Goal: Use online tool/utility: Utilize a website feature to perform a specific function

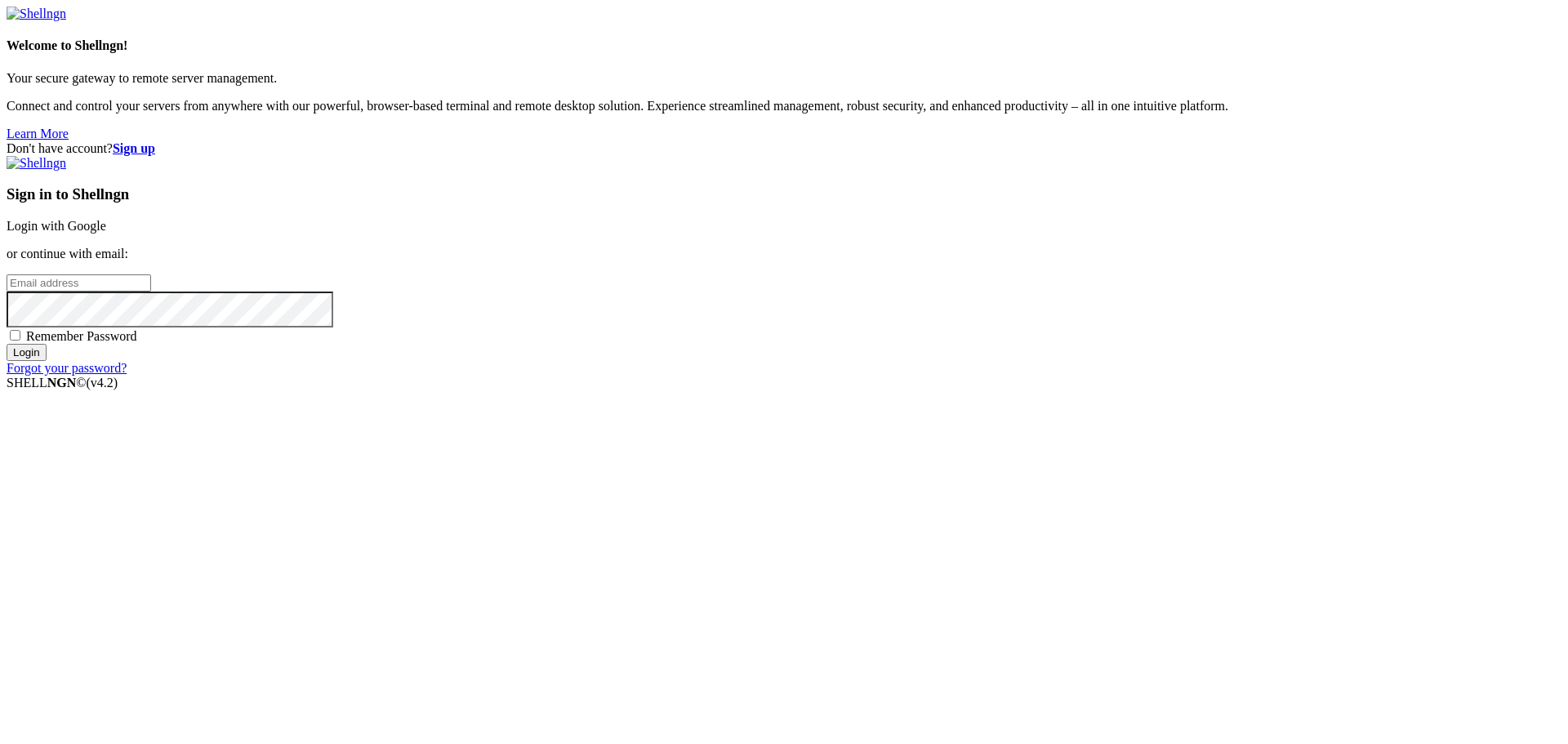
click at [1067, 265] on div "Sign in to Shellngn Login with Google or continue with email: Remember Password…" at bounding box center [784, 265] width 1555 height 219
click at [106, 233] on link "Login with Google" at bounding box center [57, 226] width 99 height 14
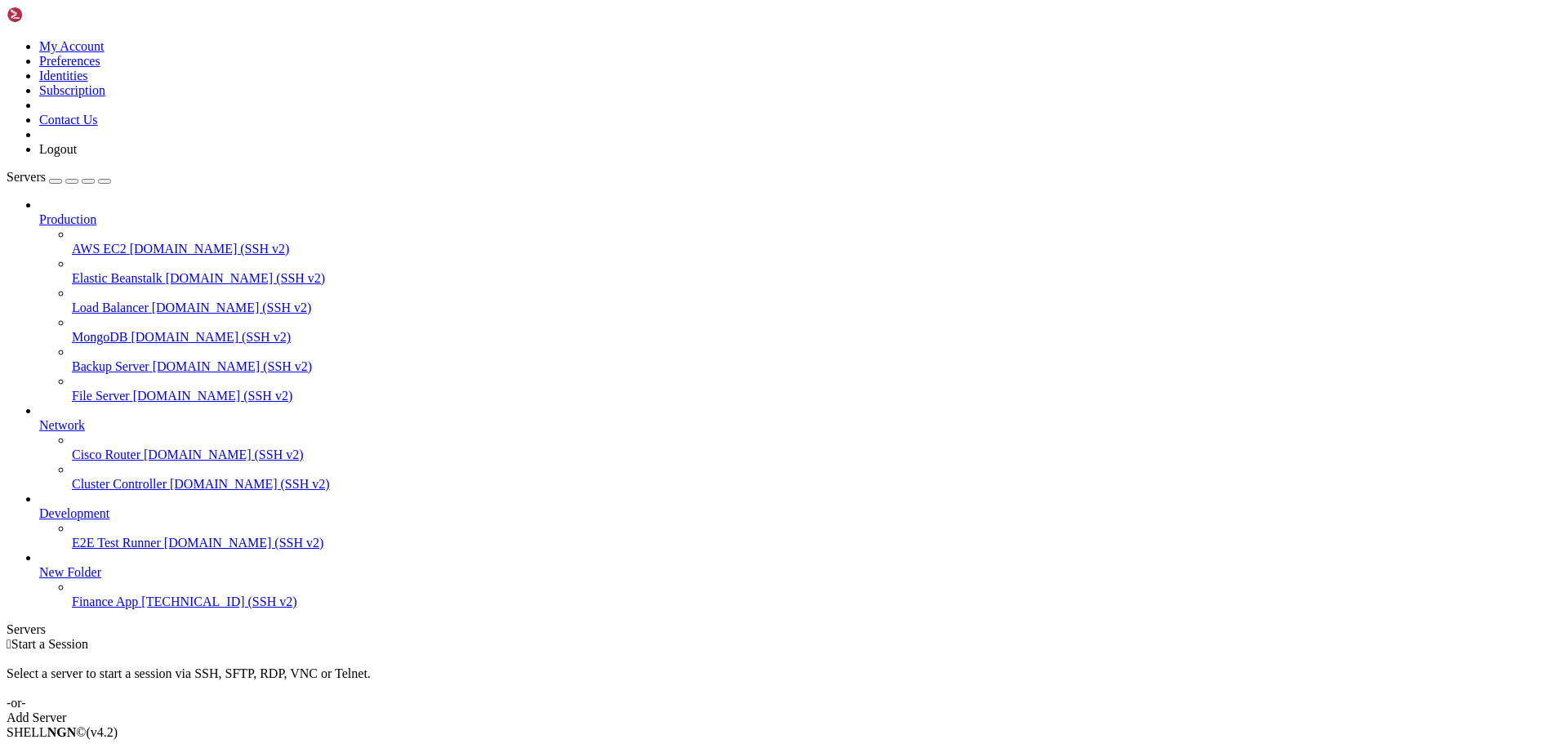
click at [146, 608] on span "[TECHNICAL_ID] (SSH v2)" at bounding box center [218, 602] width 155 height 14
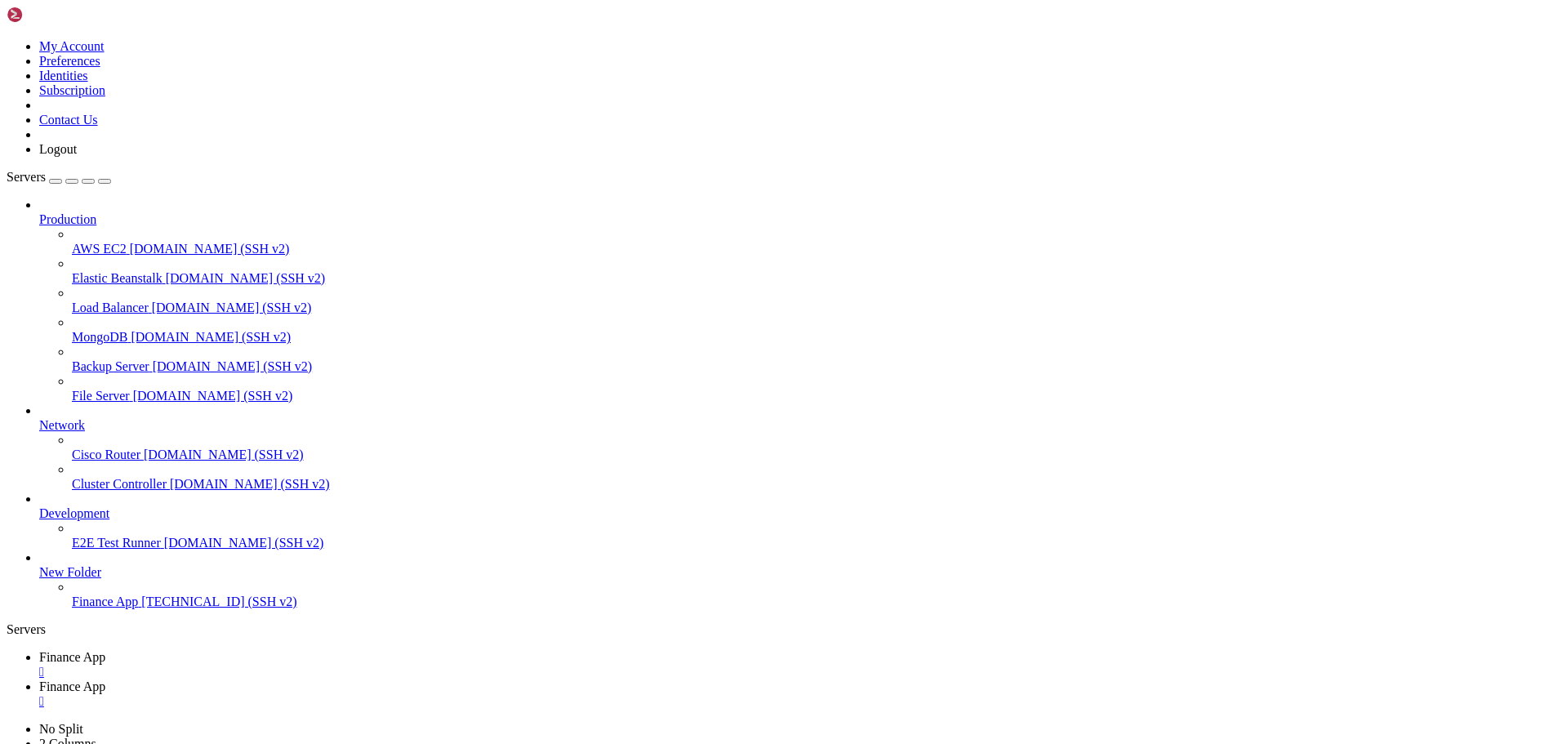
type input "/home/ubuntu/financeapp"
type textarea "INFO:sqlalchemy.engine.Engine:SELECT @@sql_mode"
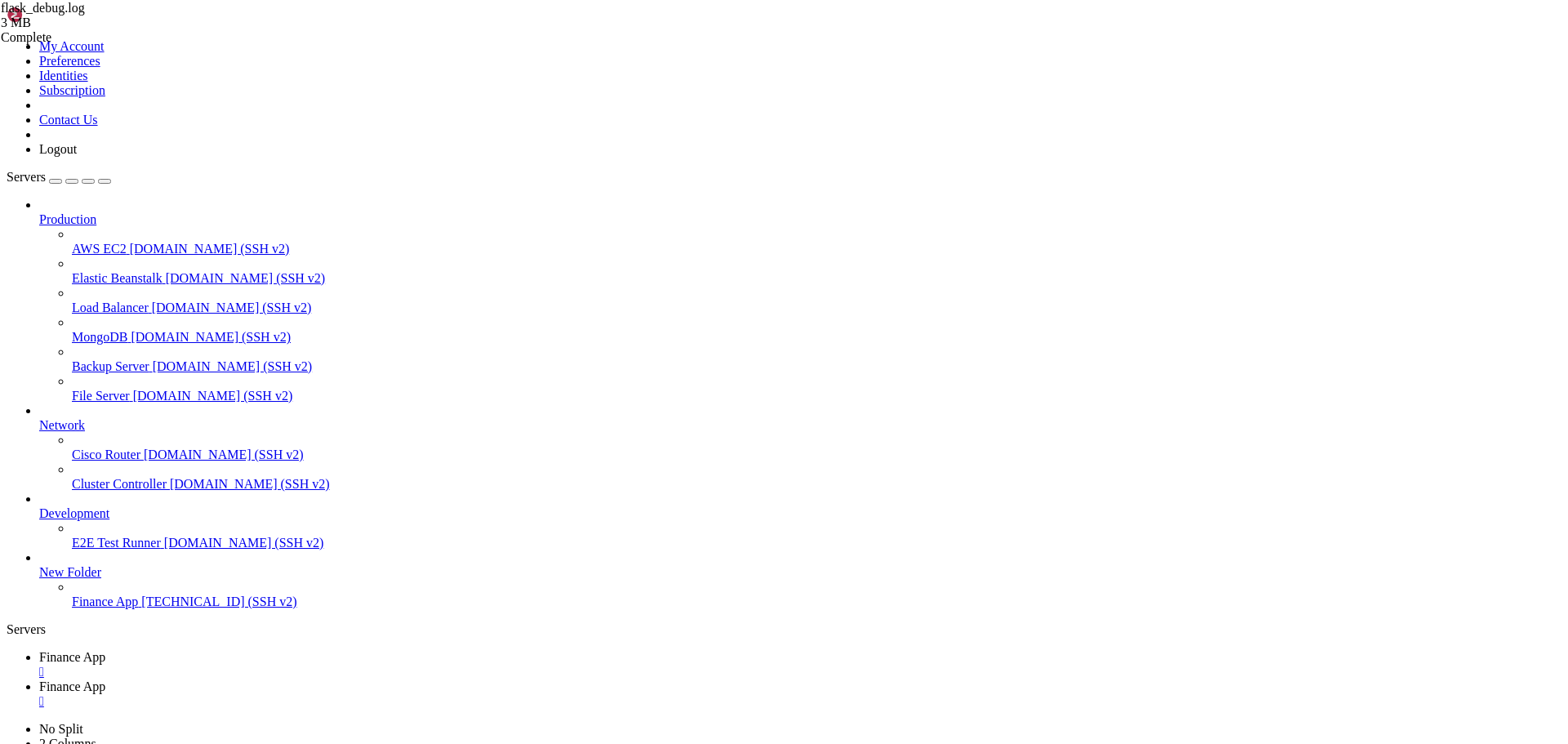
drag, startPoint x: 280, startPoint y: 7, endPoint x: 175, endPoint y: 24, distance: 106.4
click at [280, 650] on link "Finance App " at bounding box center [800, 665] width 1522 height 29
